Goal: Task Accomplishment & Management: Manage account settings

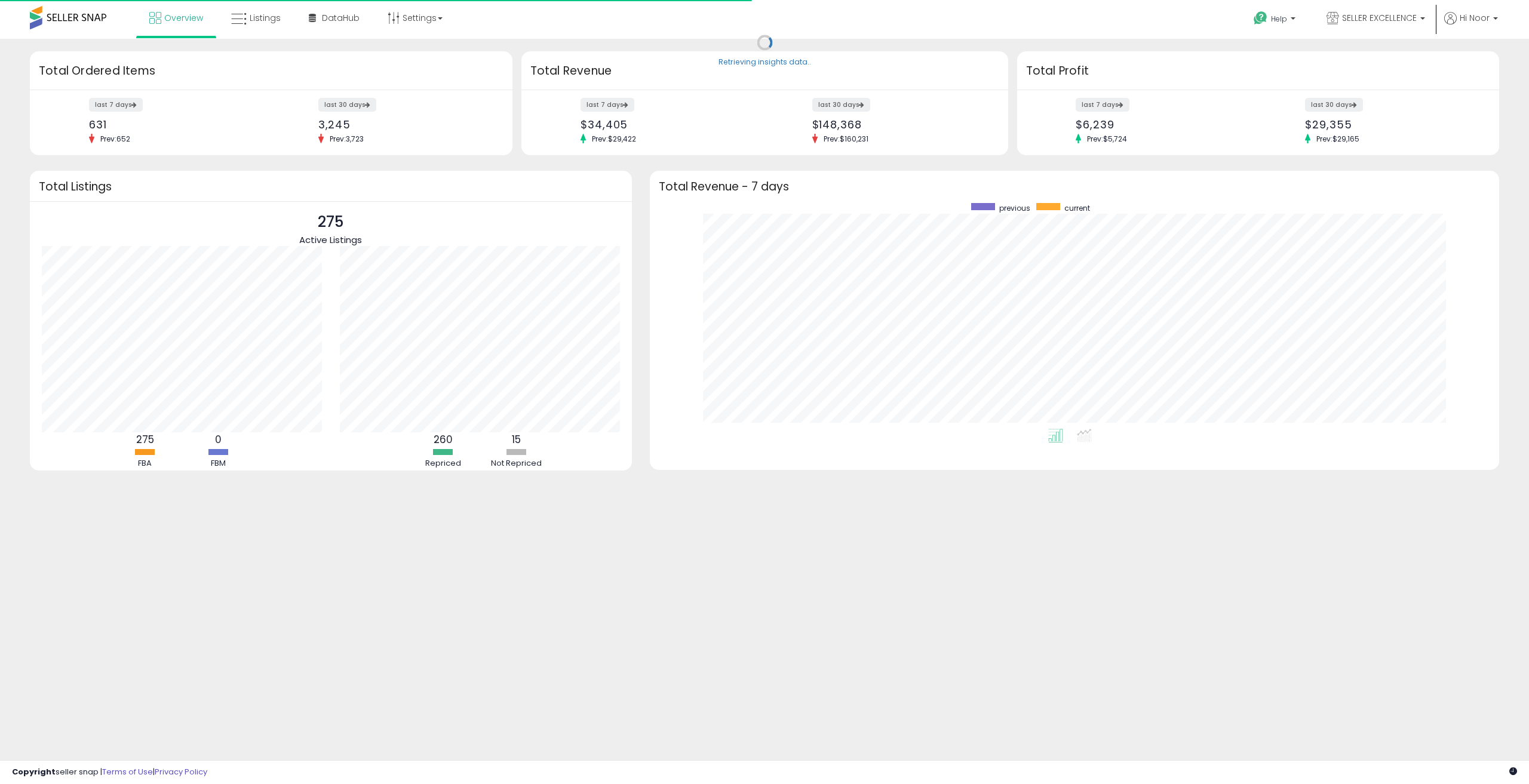
scroll to position [226, 825]
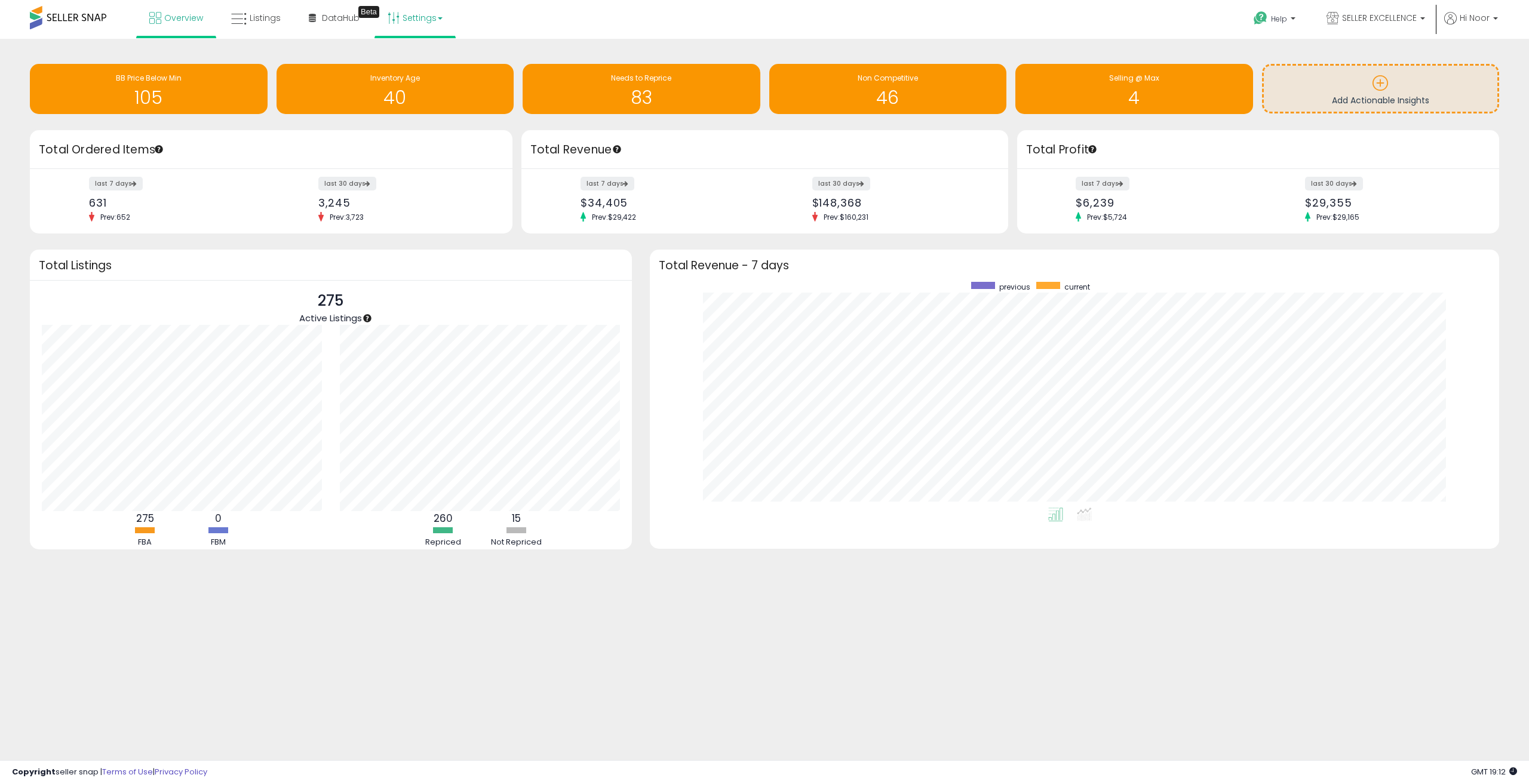
click at [415, 20] on link "Settings" at bounding box center [415, 18] width 73 height 36
click at [419, 53] on li "Store settings" at bounding box center [424, 62] width 88 height 30
click at [419, 16] on link "Settings" at bounding box center [415, 18] width 73 height 36
click at [418, 56] on link "Store settings" at bounding box center [416, 60] width 53 height 11
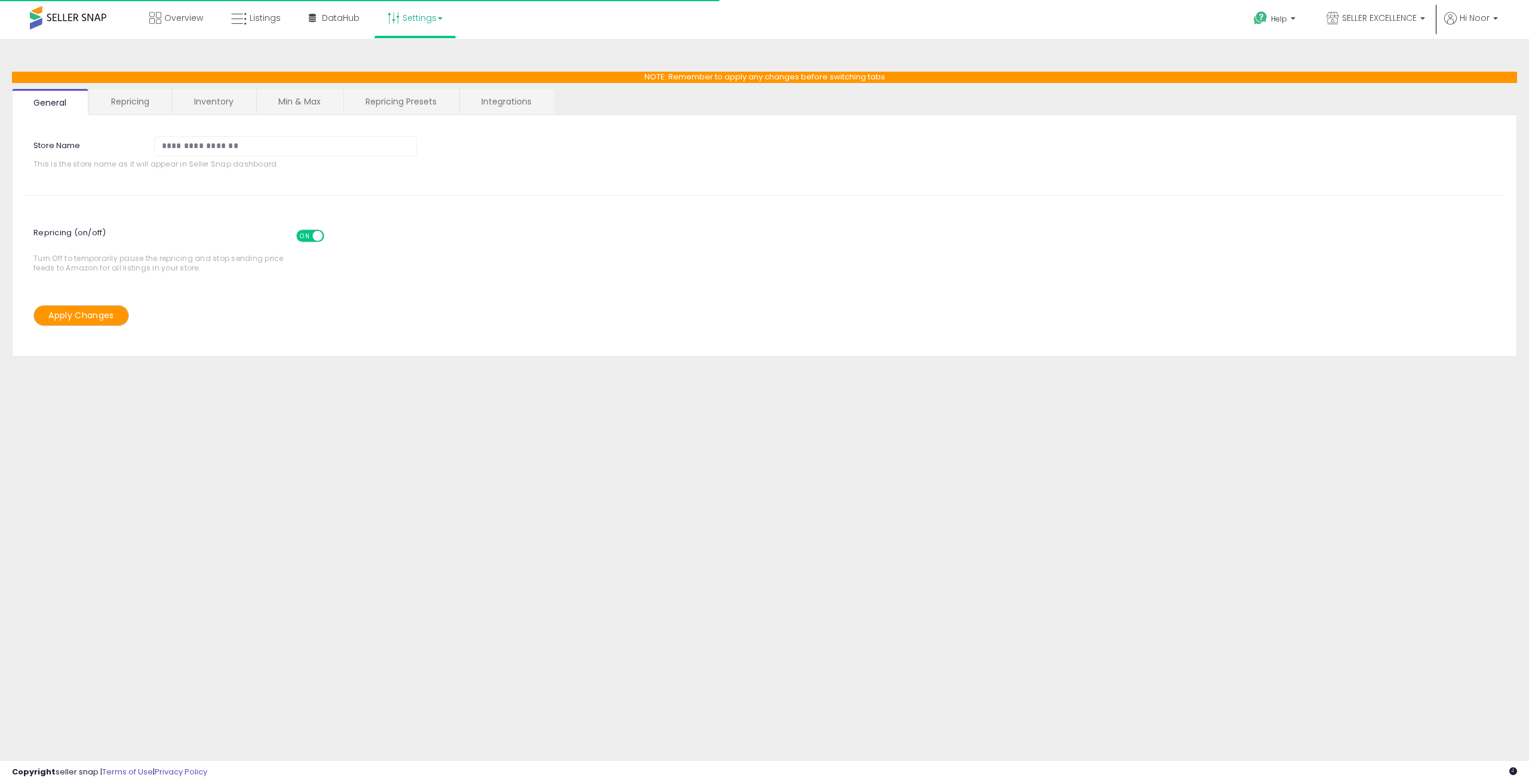
click at [327, 97] on link "Min & Max" at bounding box center [299, 101] width 86 height 25
